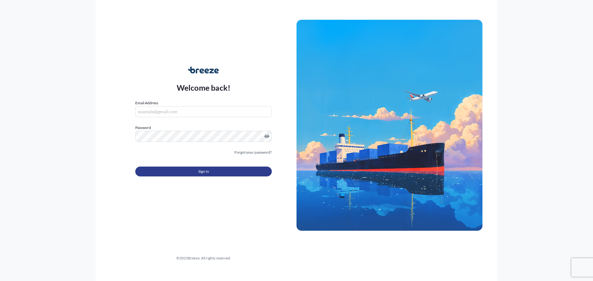
type input "[EMAIL_ADDRESS][DOMAIN_NAME]"
click at [194, 174] on button "Sign In" at bounding box center [203, 172] width 137 height 10
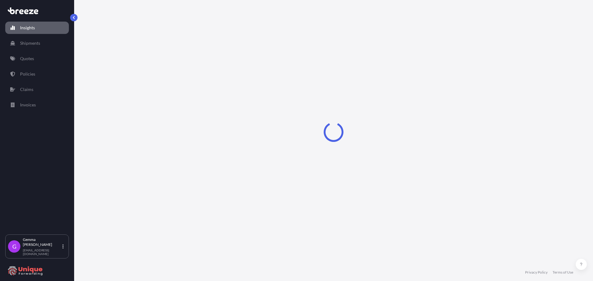
click at [41, 65] on div "Insights Shipments Quotes Policies Claims Invoices" at bounding box center [37, 125] width 64 height 219
select select "2025"
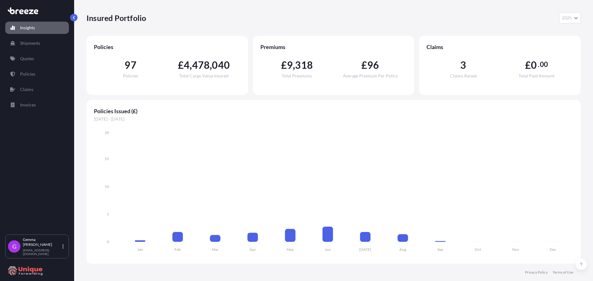
click at [43, 59] on link "Quotes" at bounding box center [37, 59] width 64 height 12
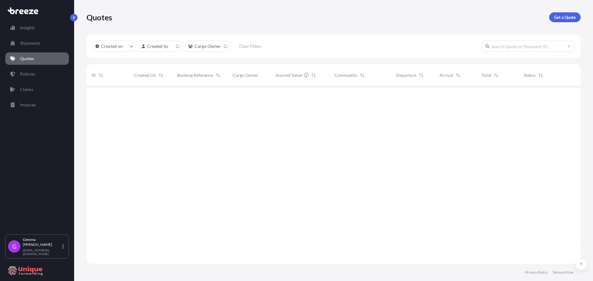
scroll to position [176, 490]
click at [569, 16] on p "Get a Quote" at bounding box center [565, 17] width 22 height 6
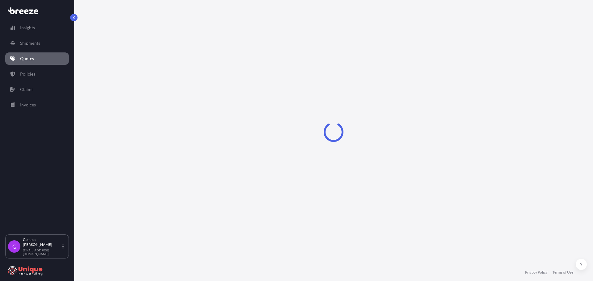
select select "Sea"
select select "1"
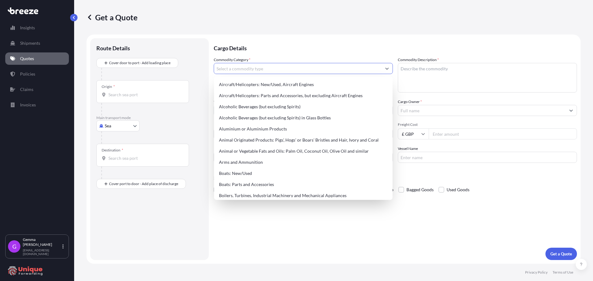
click at [292, 72] on input "Commodity Category *" at bounding box center [297, 68] width 167 height 11
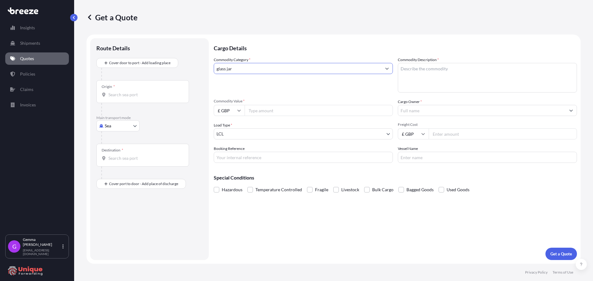
click at [386, 69] on icon "Show suggestions" at bounding box center [387, 69] width 4 height 4
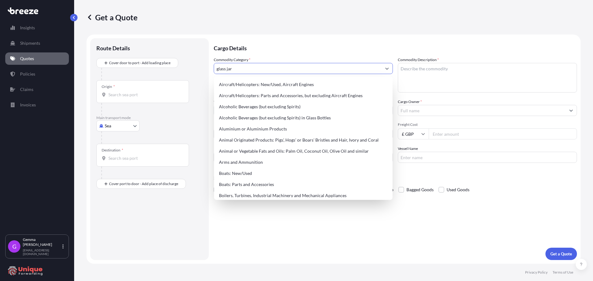
drag, startPoint x: 250, startPoint y: 69, endPoint x: 228, endPoint y: 68, distance: 21.6
click at [228, 68] on input "glass jar" at bounding box center [297, 68] width 167 height 11
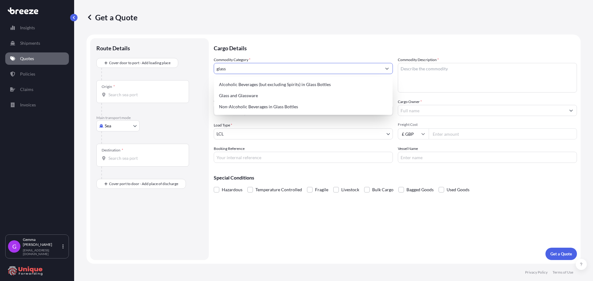
type input "glass"
